Goal: Information Seeking & Learning: Understand process/instructions

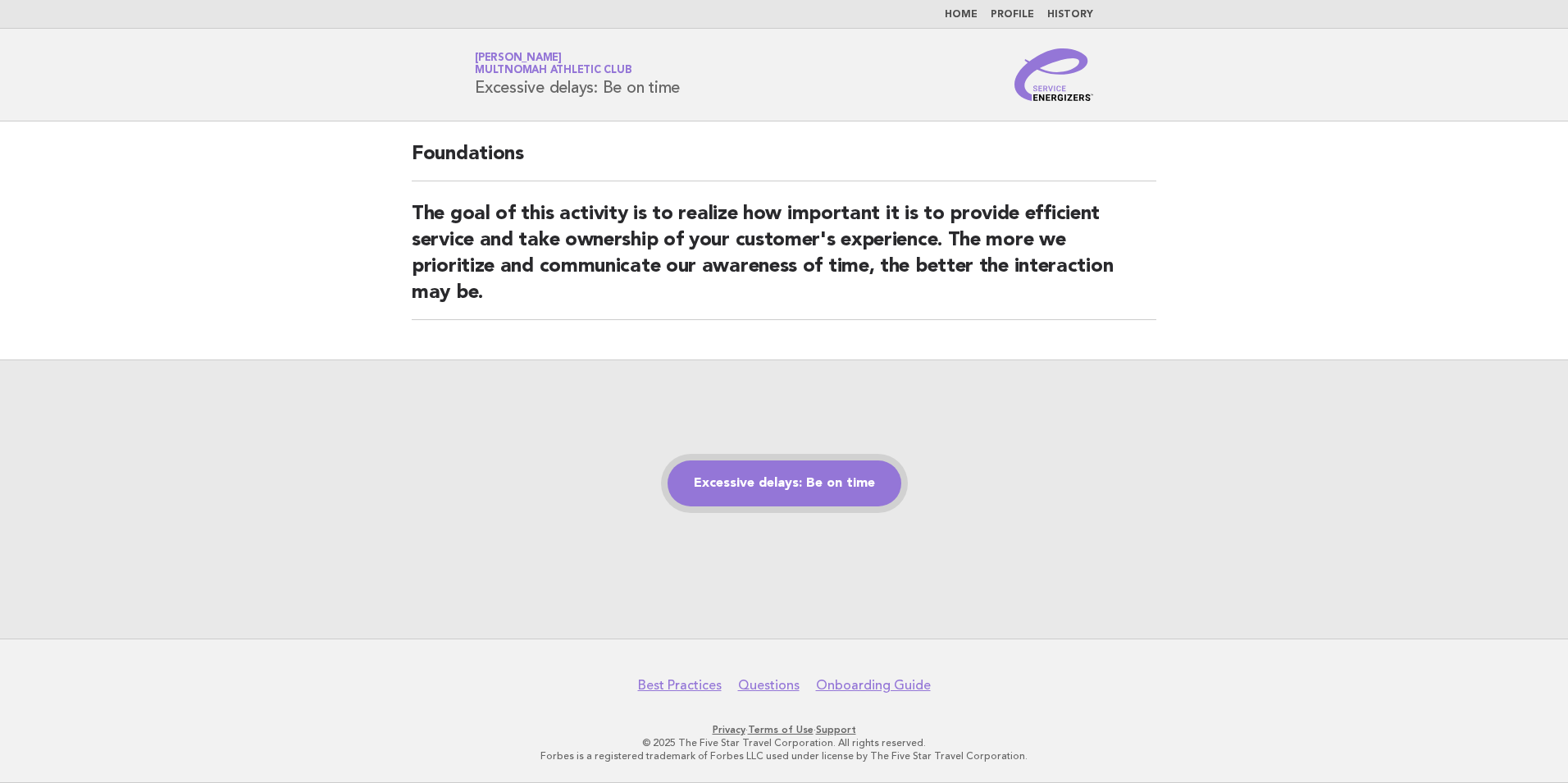
click at [796, 474] on link "Excessive delays: Be on time" at bounding box center [784, 483] width 234 height 46
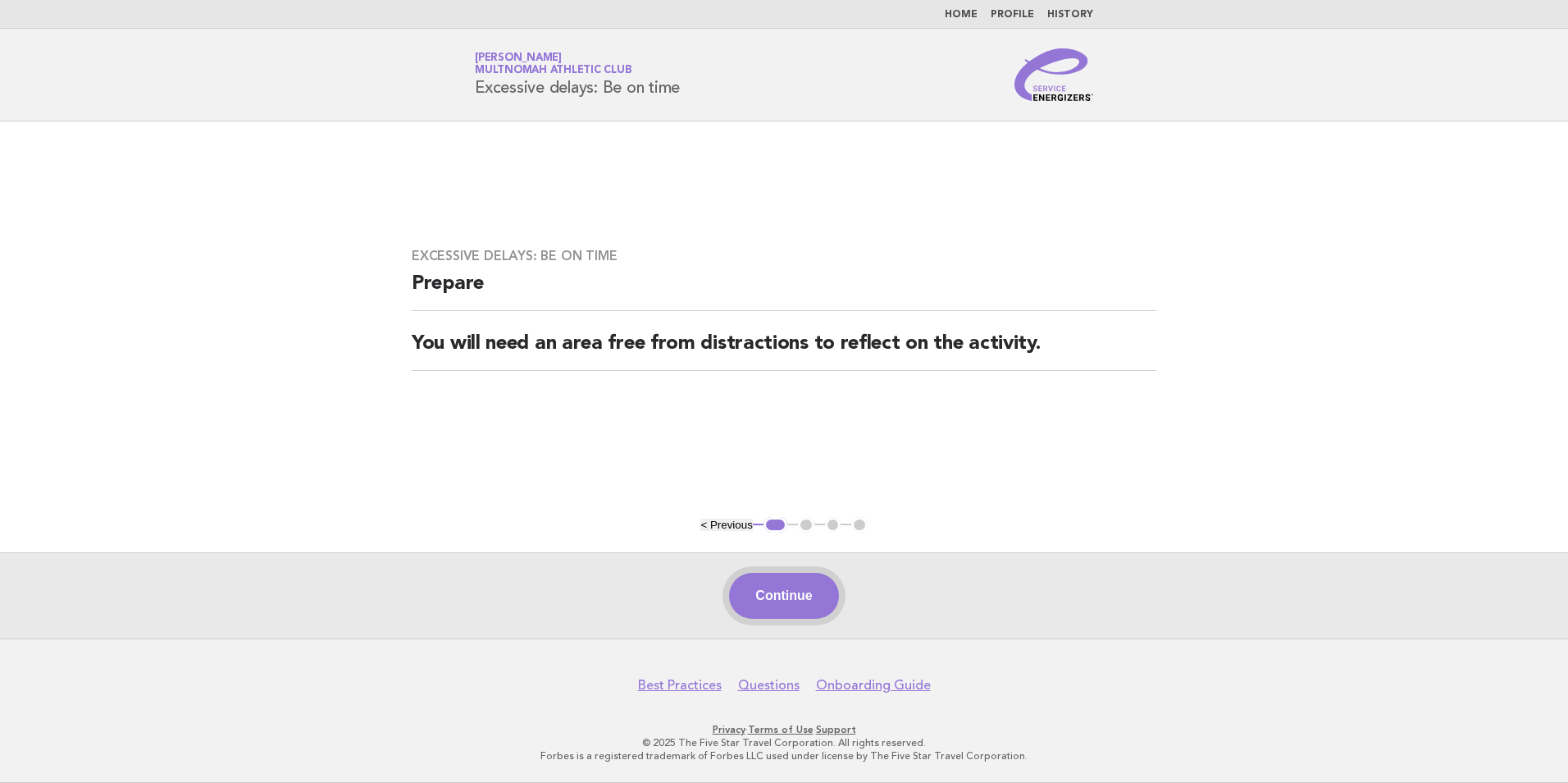
click at [772, 598] on button "Continue" at bounding box center [784, 595] width 109 height 46
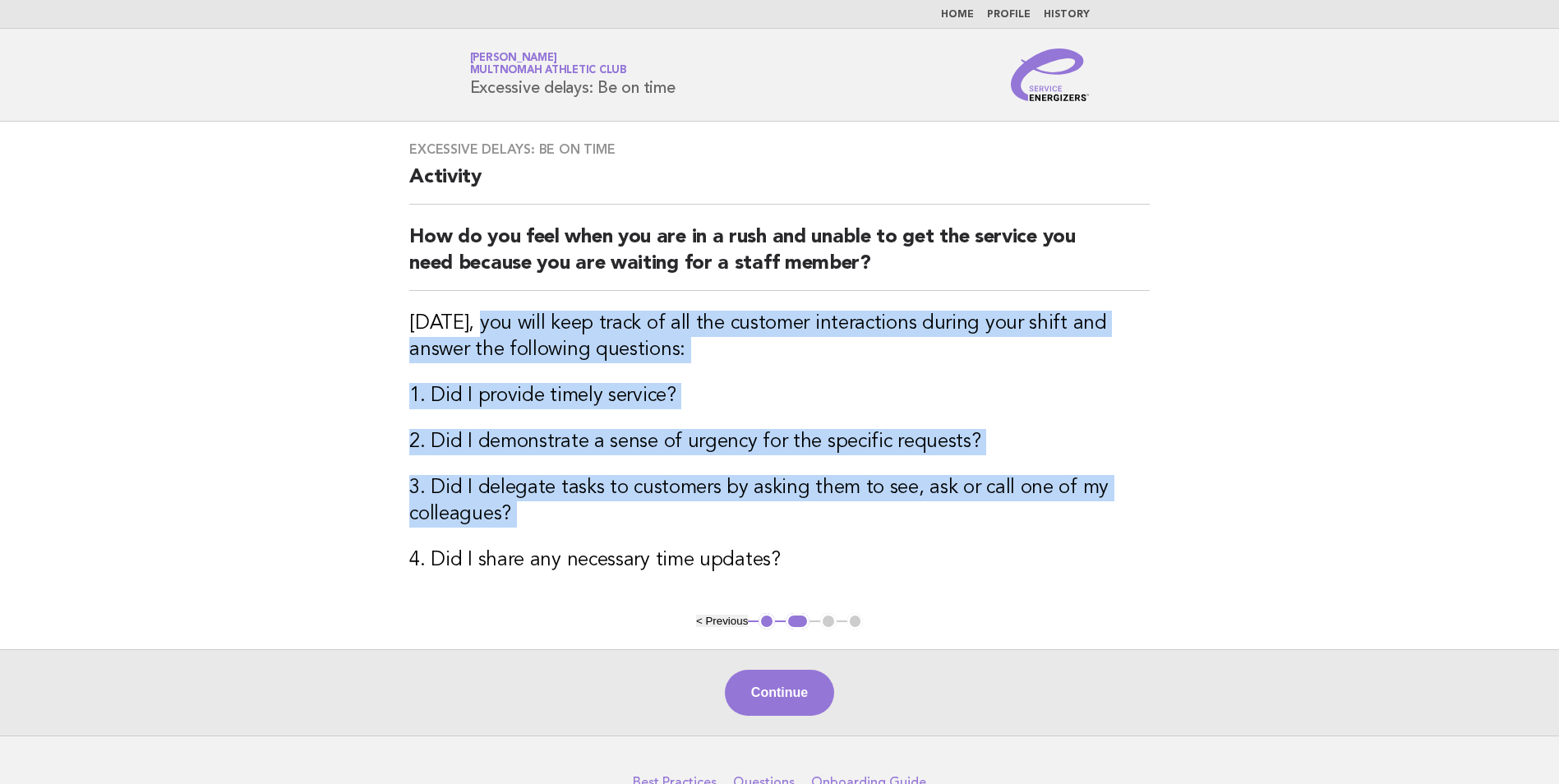
drag, startPoint x: 473, startPoint y: 323, endPoint x: 411, endPoint y: 533, distance: 219.0
click at [411, 533] on div "Excessive delays: Be on time Activity How do you feel when you are in a rush an…" at bounding box center [780, 367] width 780 height 491
click at [401, 550] on div "Excessive delays: Be on time Activity How do you feel when you are in a rush an…" at bounding box center [780, 367] width 780 height 491
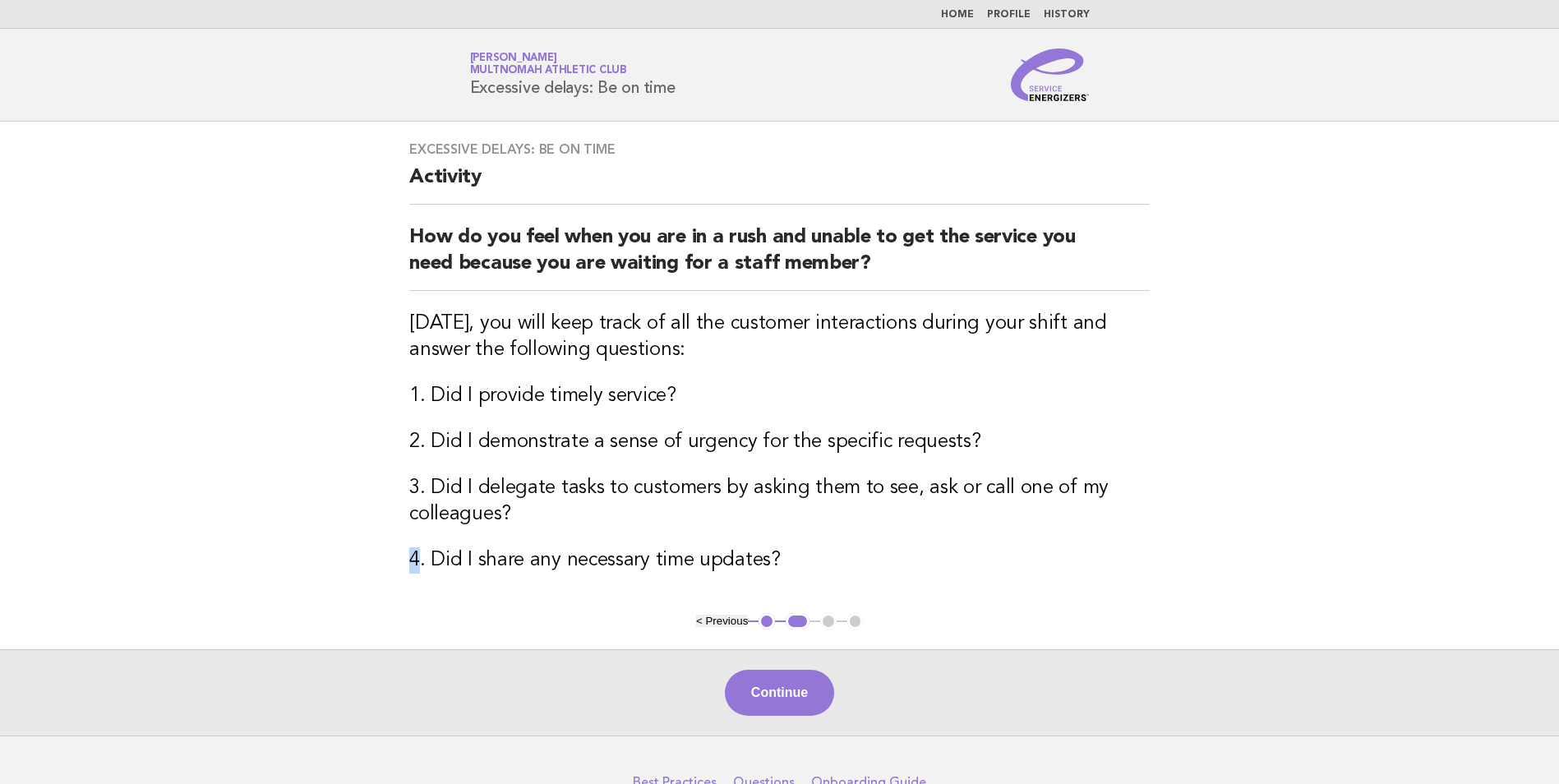
click at [401, 550] on div "Excessive delays: Be on time Activity How do you feel when you are in a rush an…" at bounding box center [780, 367] width 780 height 491
drag, startPoint x: 401, startPoint y: 550, endPoint x: 396, endPoint y: 560, distance: 11.2
click at [396, 560] on div "Excessive delays: Be on time Activity How do you feel when you are in a rush an…" at bounding box center [780, 367] width 780 height 491
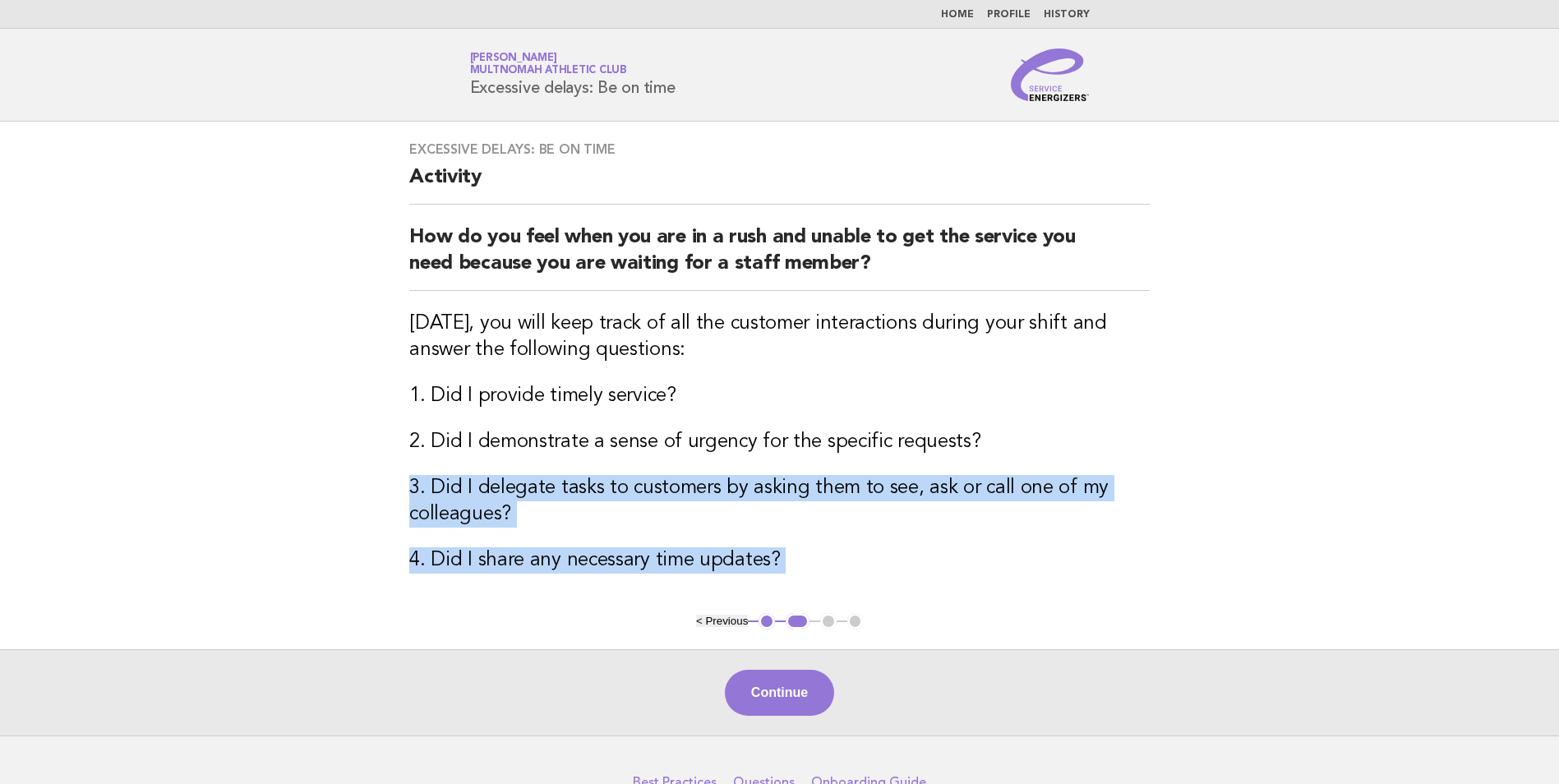
drag, startPoint x: 395, startPoint y: 495, endPoint x: 340, endPoint y: 626, distance: 142.1
click at [340, 626] on main "Excessive delays: Be on time Activity How do you feel when you are in a rush an…" at bounding box center [780, 429] width 1559 height 614
click at [889, 489] on h3 "3. Did I delegate tasks to customers by asking them to see, ask or call one of …" at bounding box center [780, 501] width 740 height 52
click at [816, 701] on button "Continue" at bounding box center [780, 692] width 110 height 46
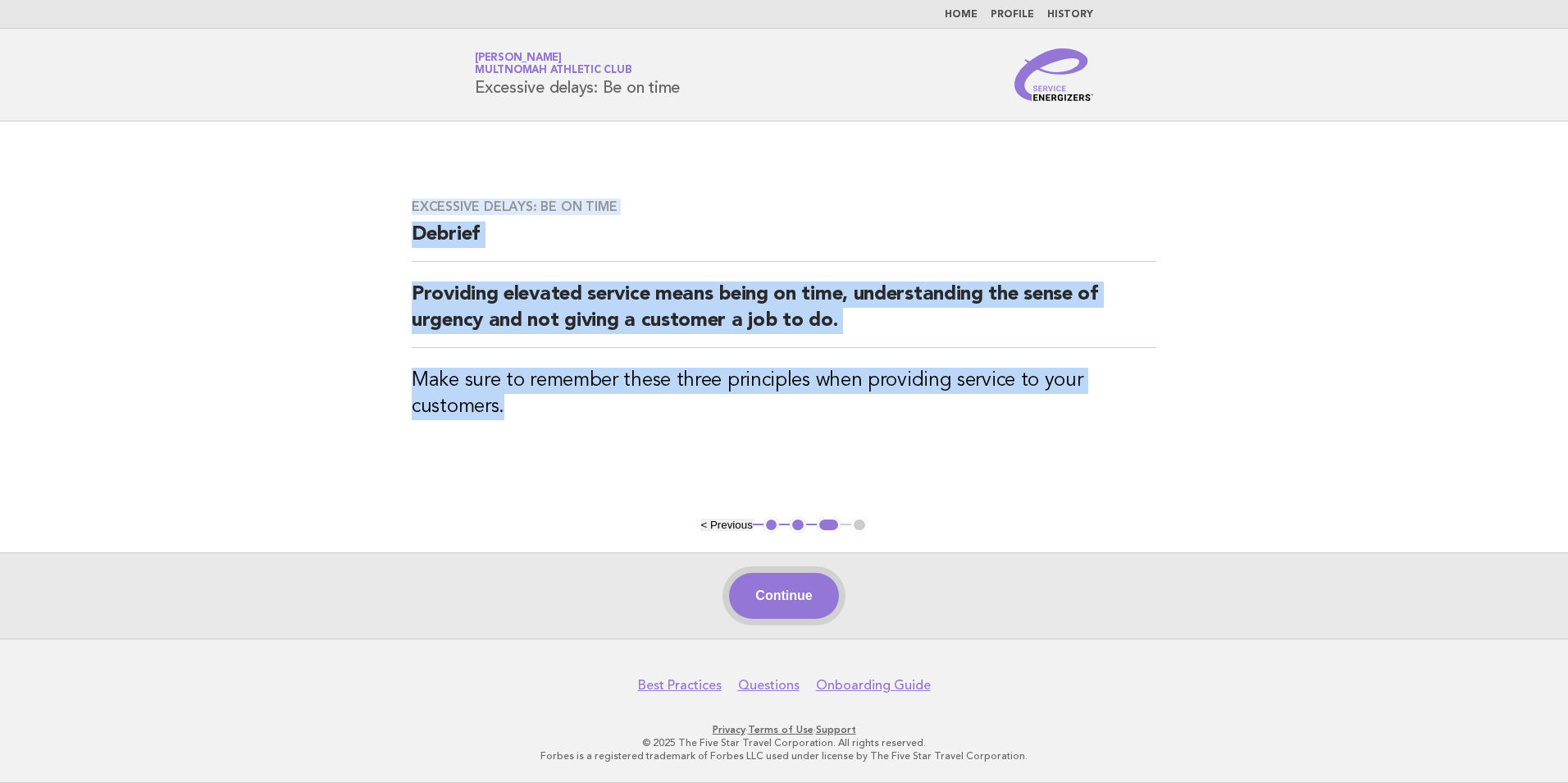
click at [784, 613] on button "Continue" at bounding box center [784, 595] width 109 height 46
